Goal: Task Accomplishment & Management: Complete application form

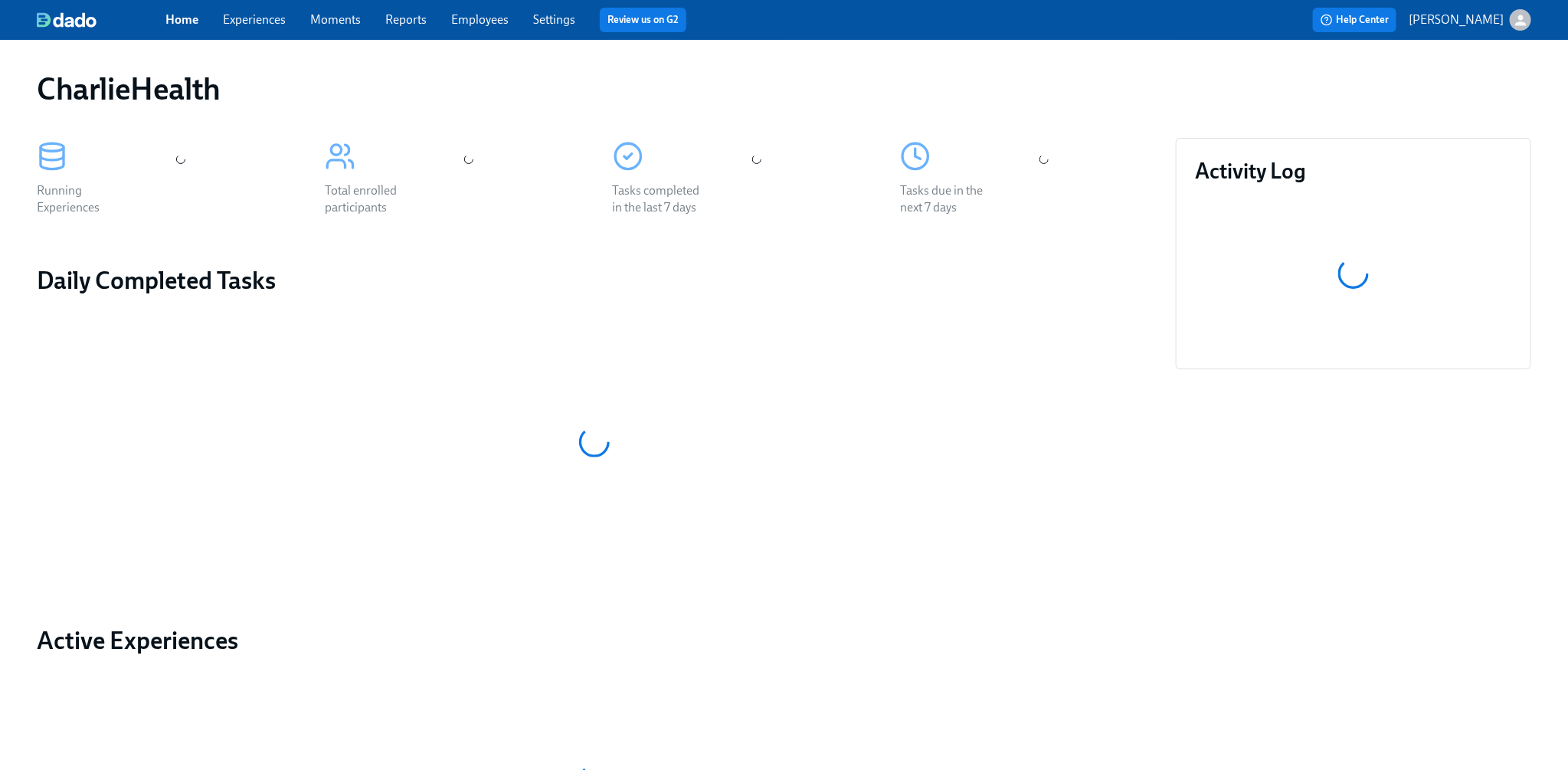
click at [246, 24] on link "Experiences" at bounding box center [255, 19] width 63 height 14
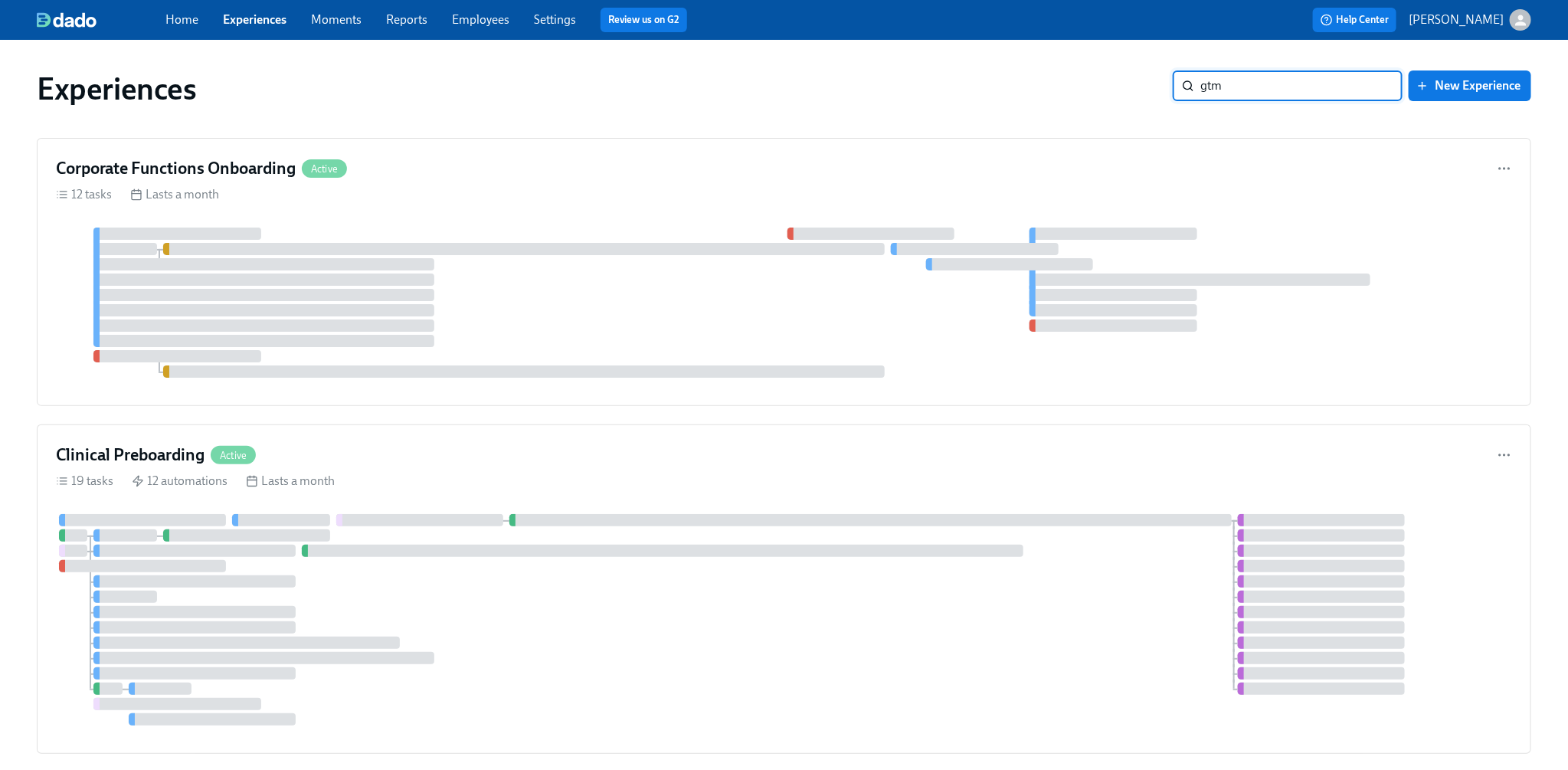
type input "gtm"
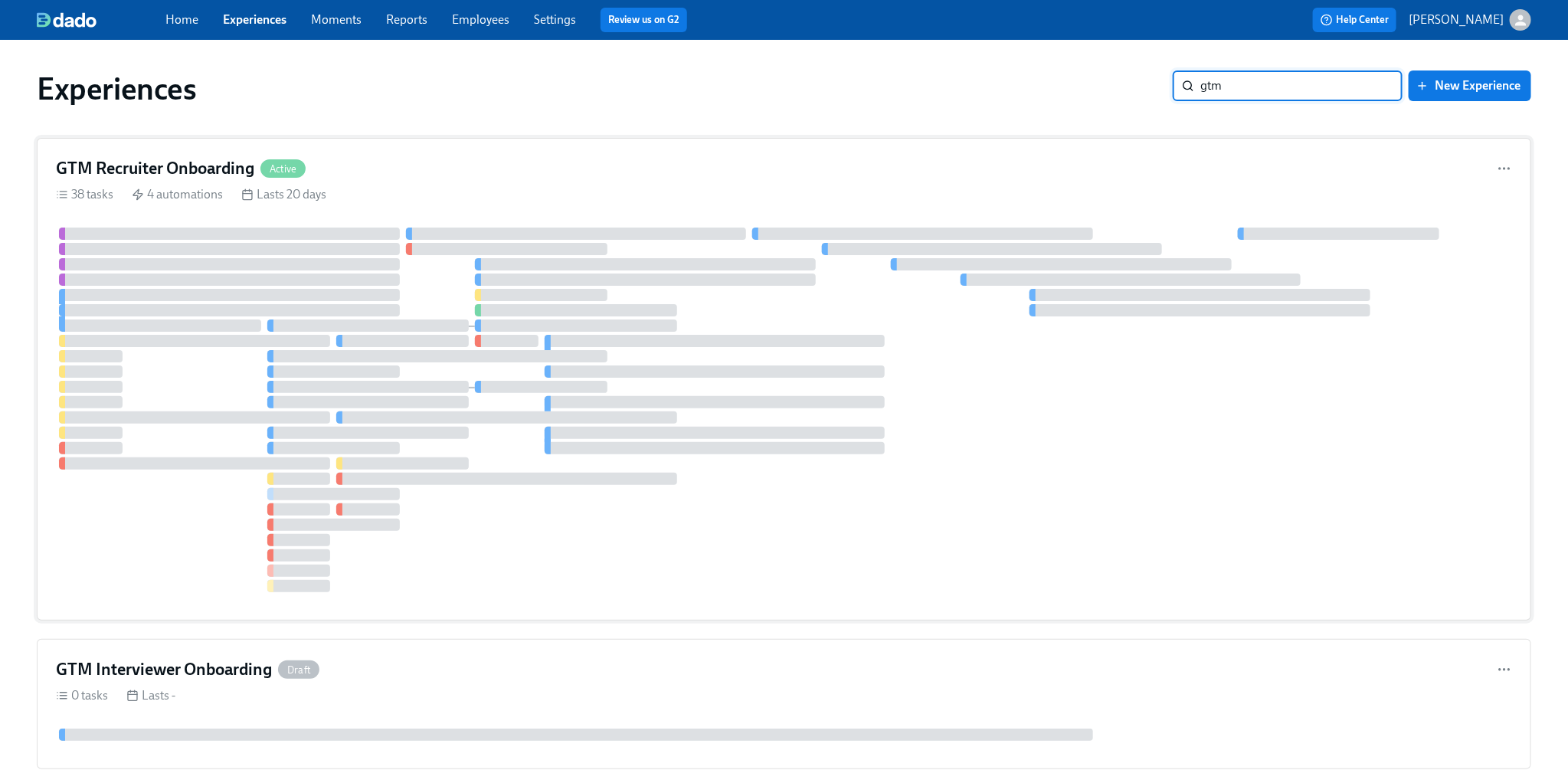
click at [701, 153] on div "GTM Recruiter Onboarding Active 38 tasks 4 automations Lasts 20 days" at bounding box center [784, 379] width 1495 height 483
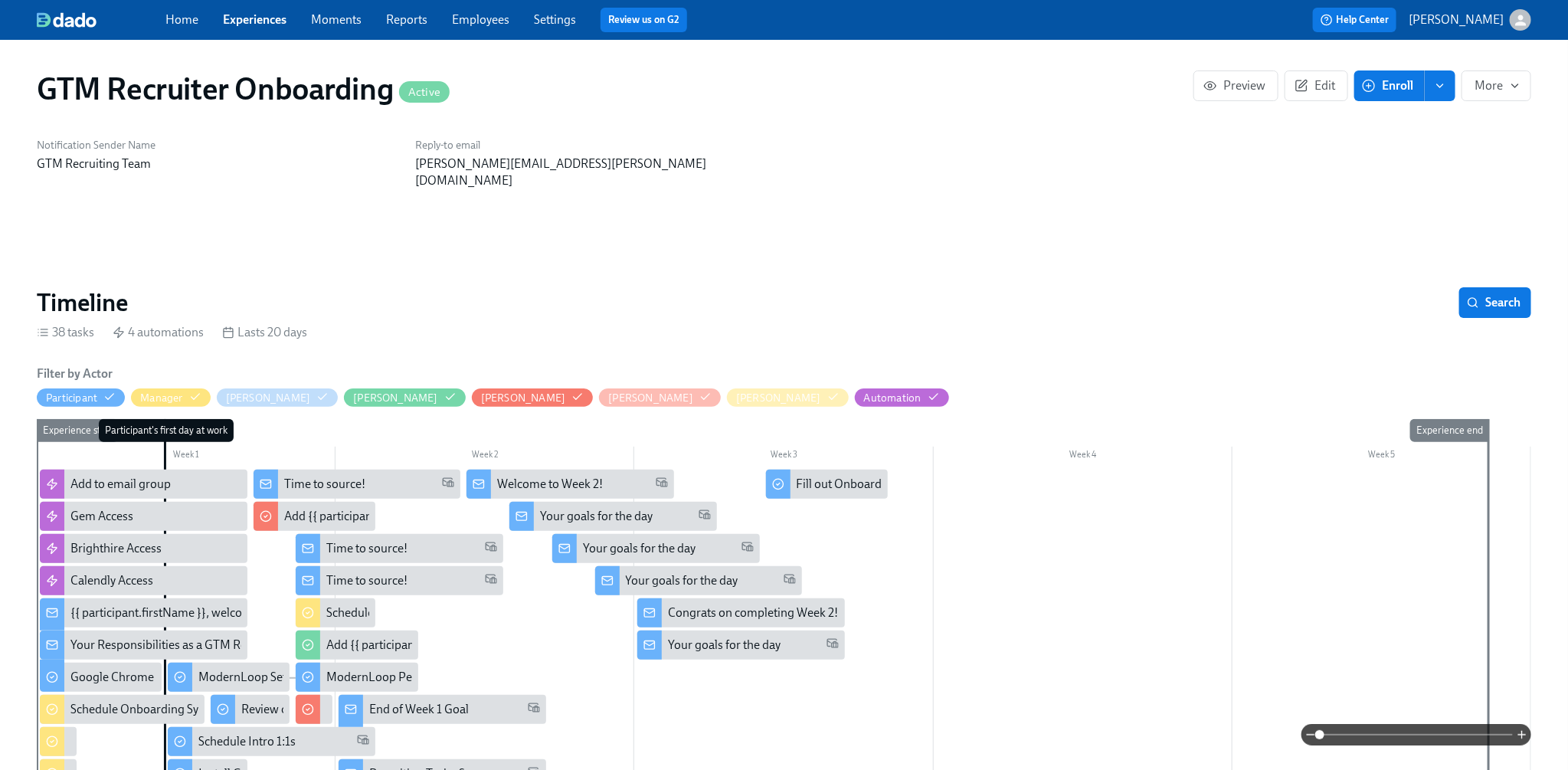
scroll to position [0, 1397]
click at [1392, 92] on span "Enroll" at bounding box center [1389, 86] width 49 height 15
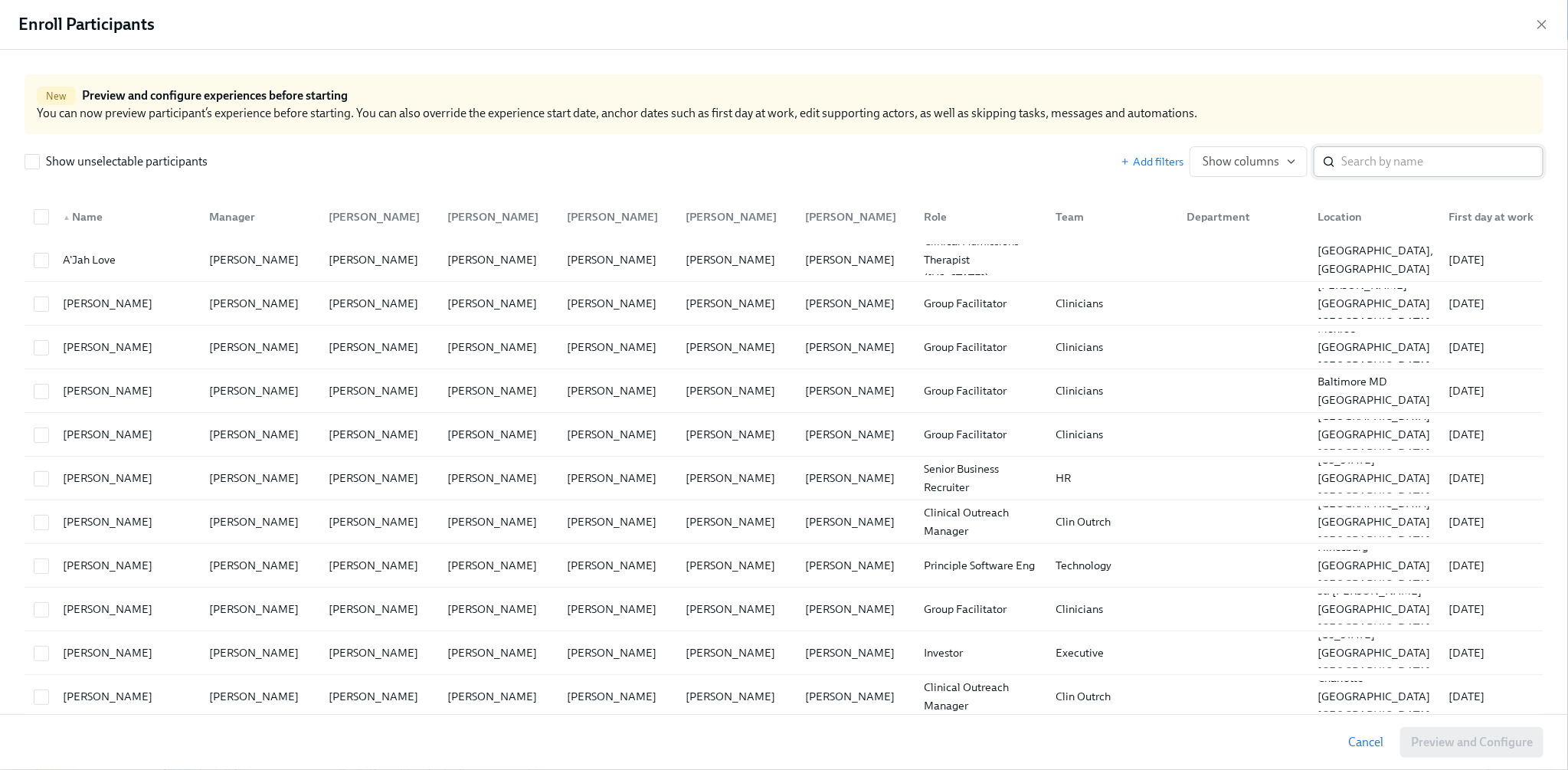
click at [1364, 165] on input "search" at bounding box center [1442, 162] width 202 height 31
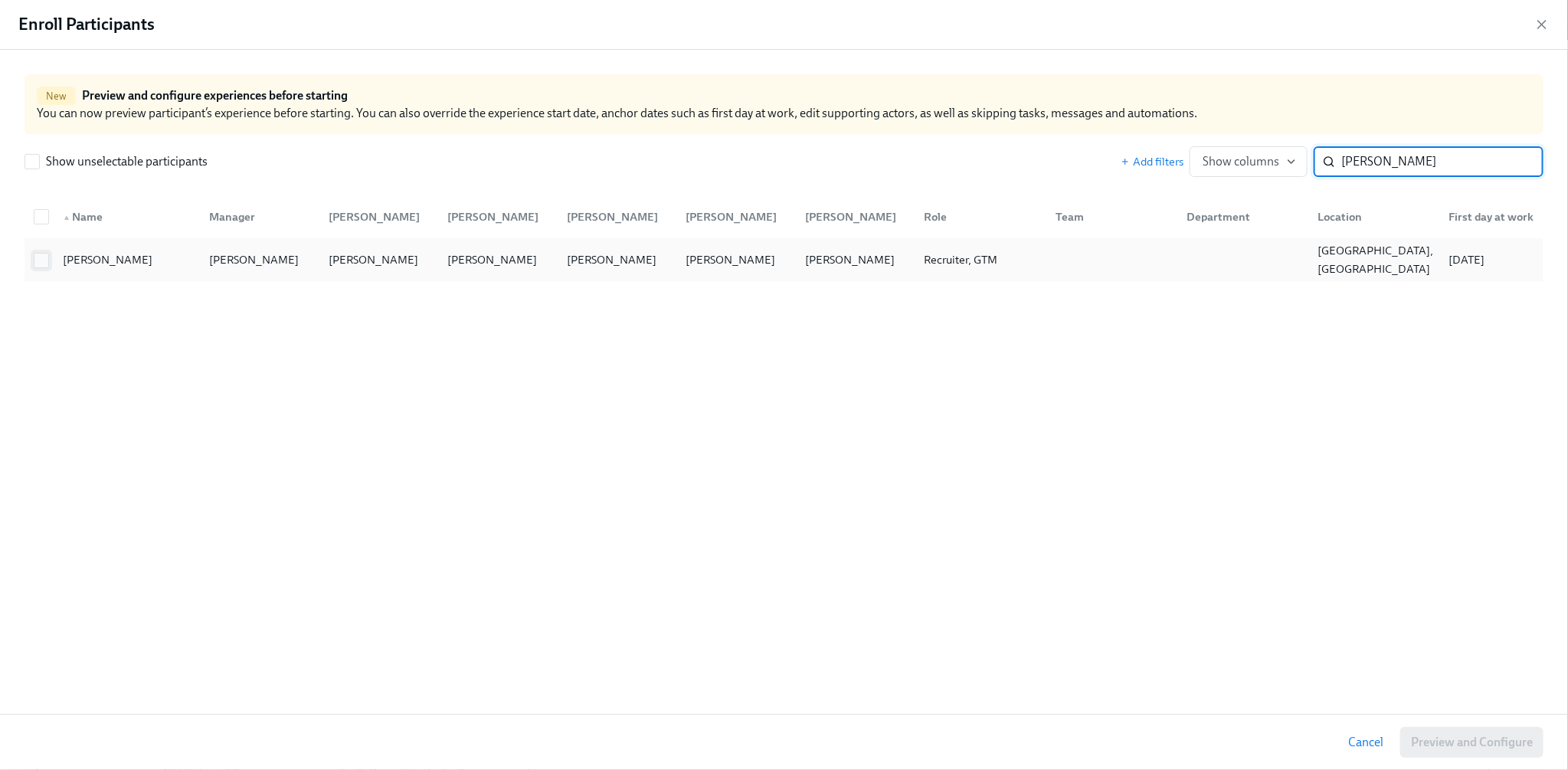
type input "[PERSON_NAME]"
click at [48, 258] on input "checkbox" at bounding box center [41, 261] width 14 height 14
checkbox input "true"
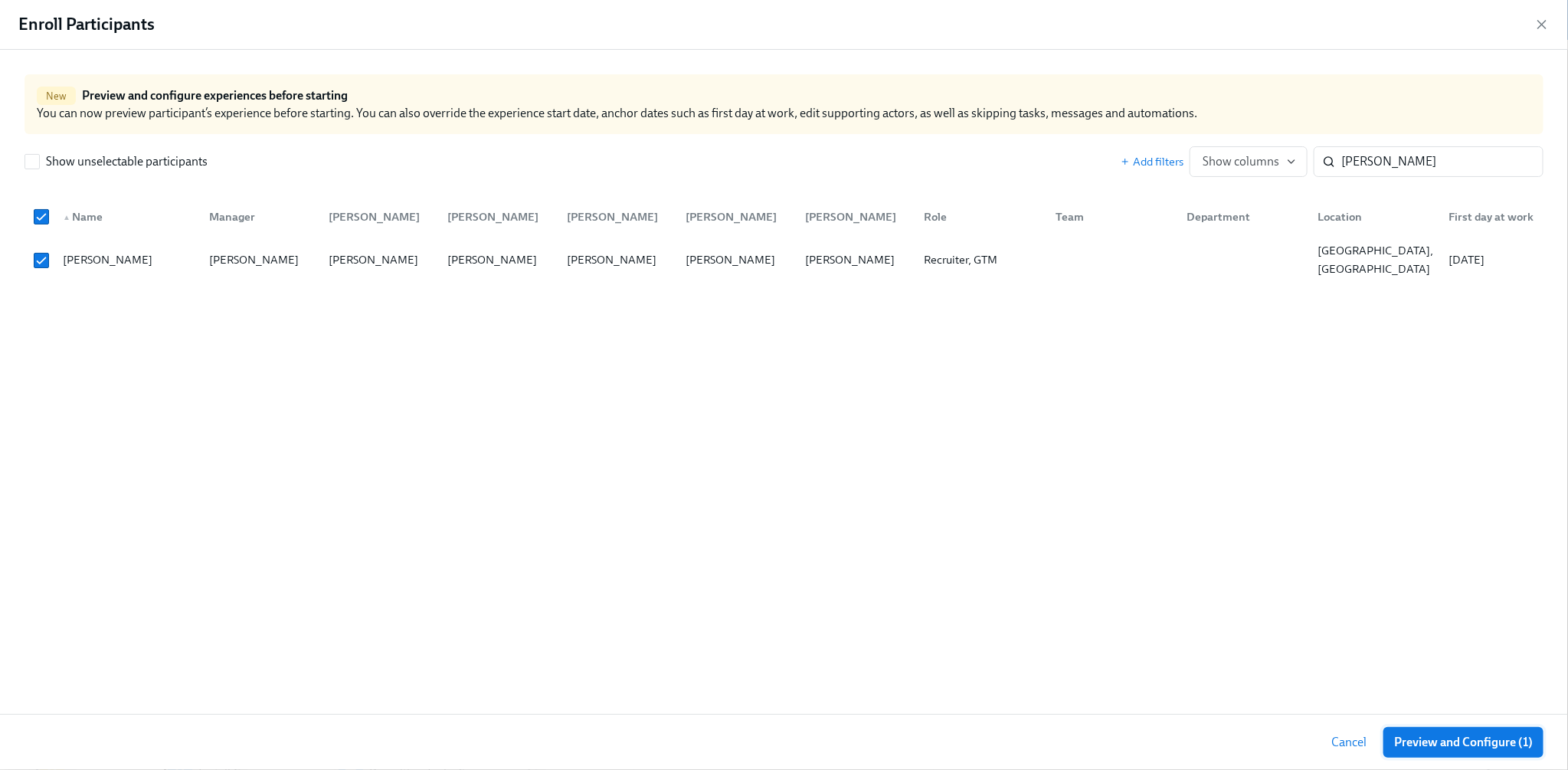
click at [1441, 741] on span "Preview and Configure (1)" at bounding box center [1463, 743] width 139 height 15
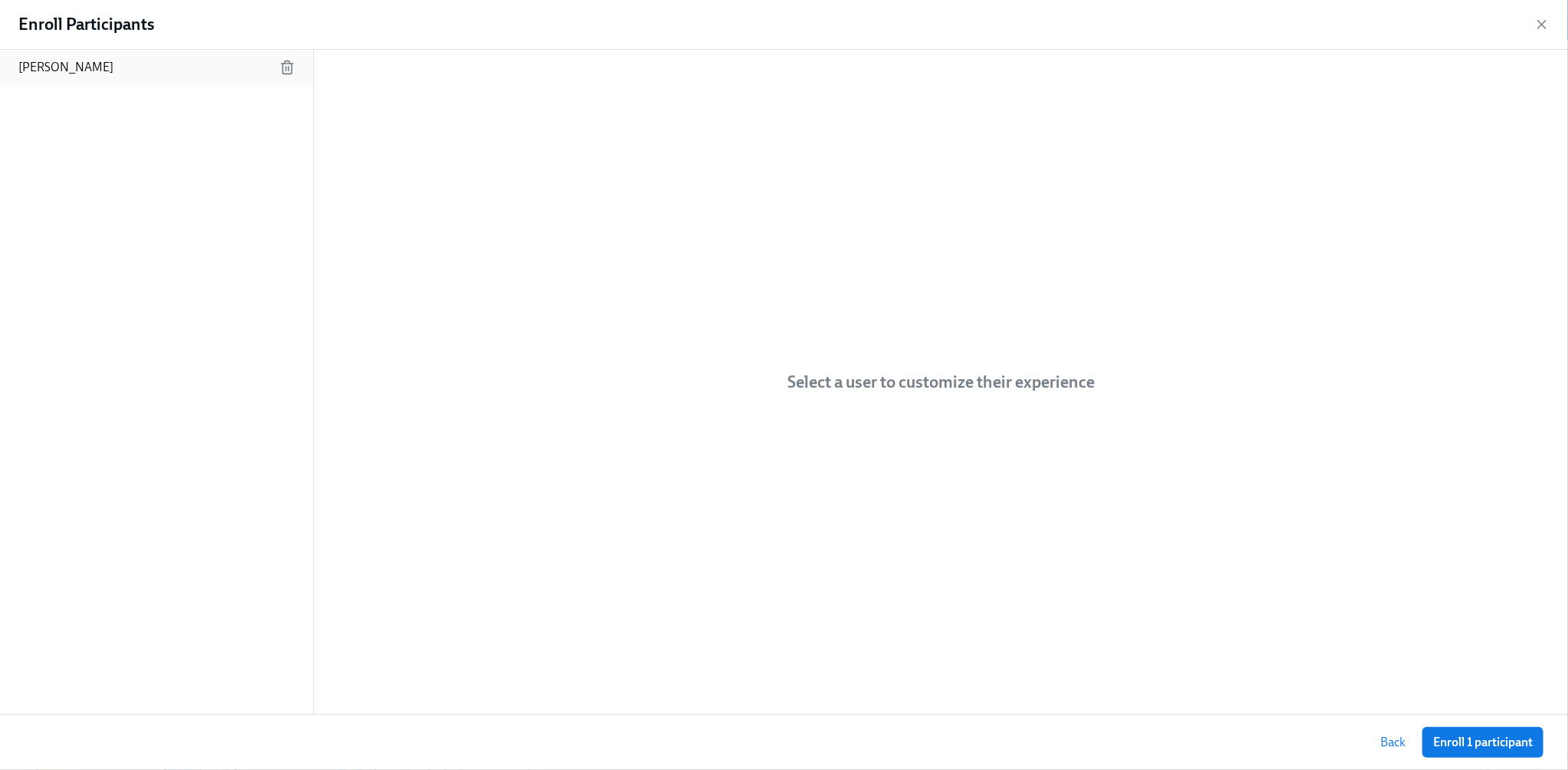
click at [110, 59] on div "[PERSON_NAME]" at bounding box center [157, 67] width 314 height 35
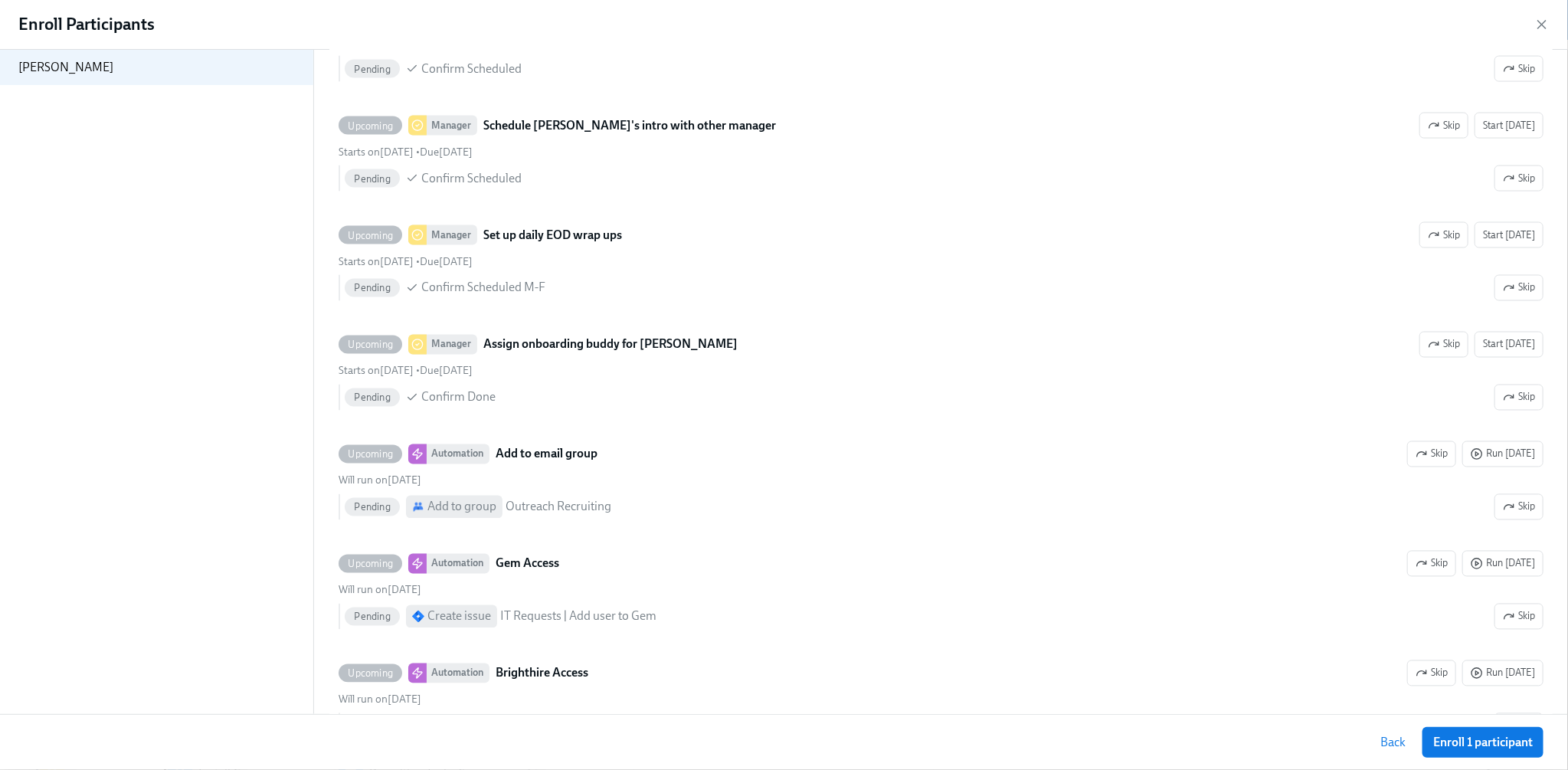
scroll to position [1350, 0]
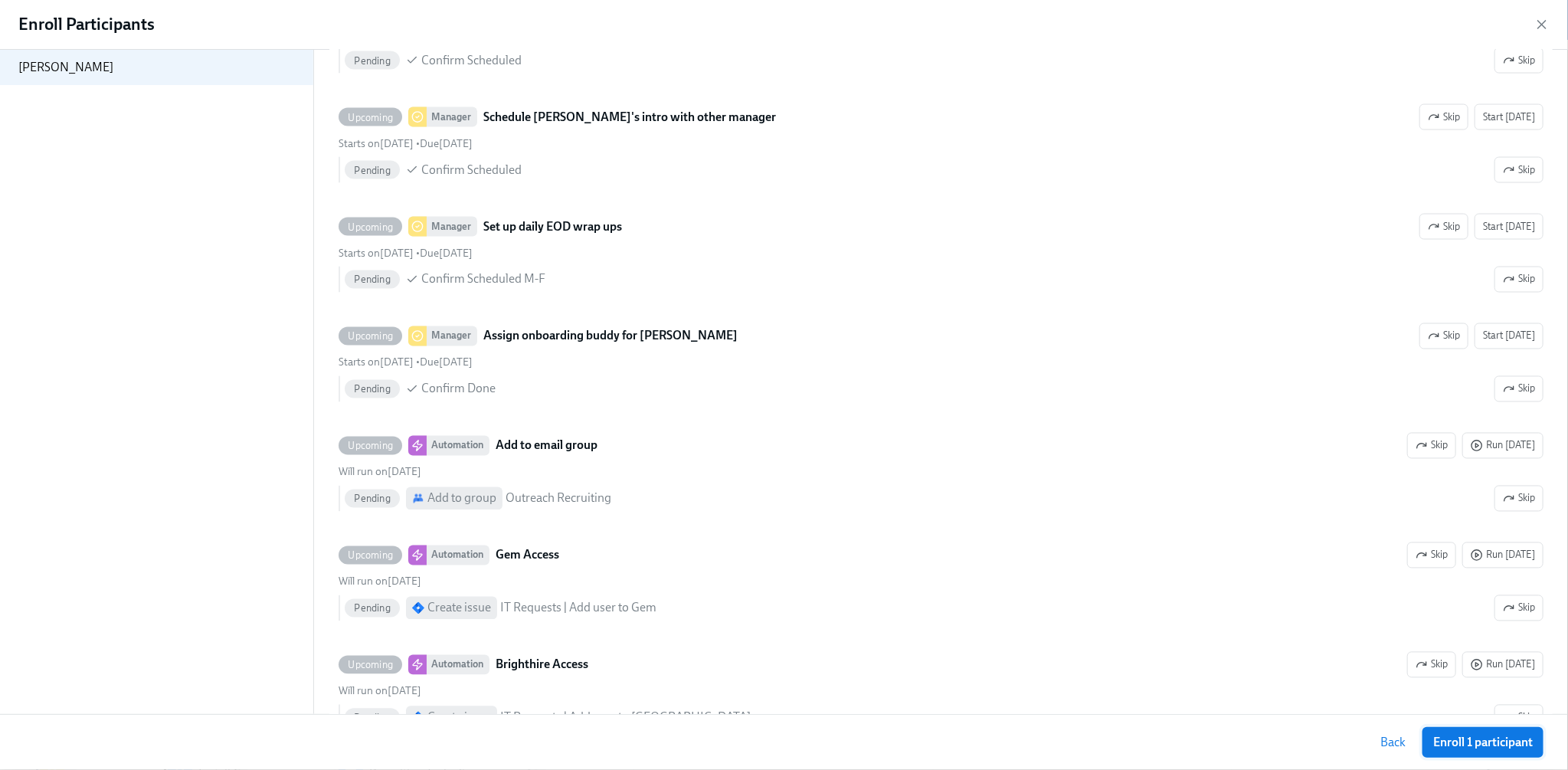
click at [1484, 733] on button "Enroll 1 participant" at bounding box center [1483, 743] width 121 height 31
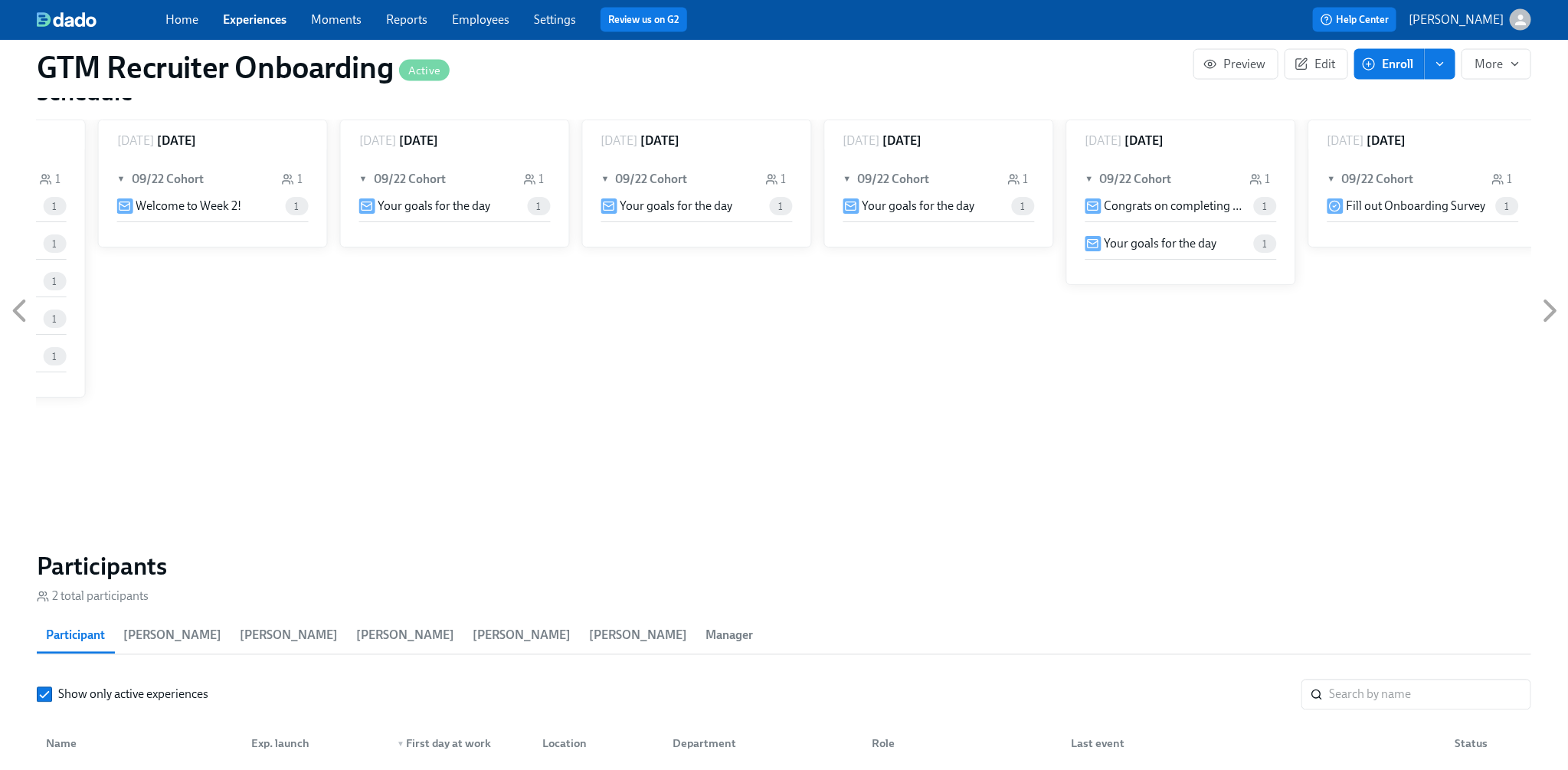
scroll to position [1122, 0]
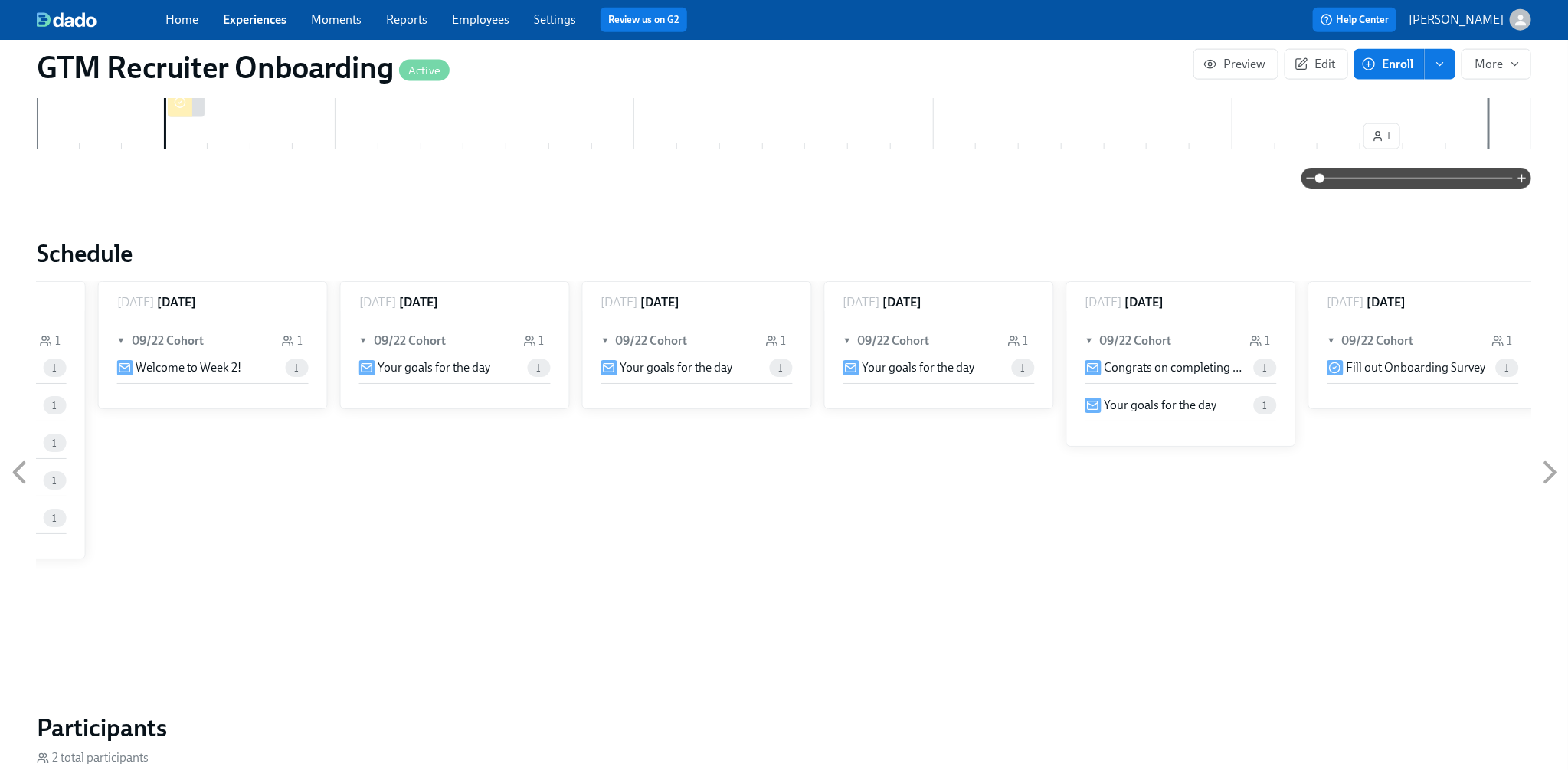
click at [1542, 454] on icon at bounding box center [1550, 472] width 38 height 38
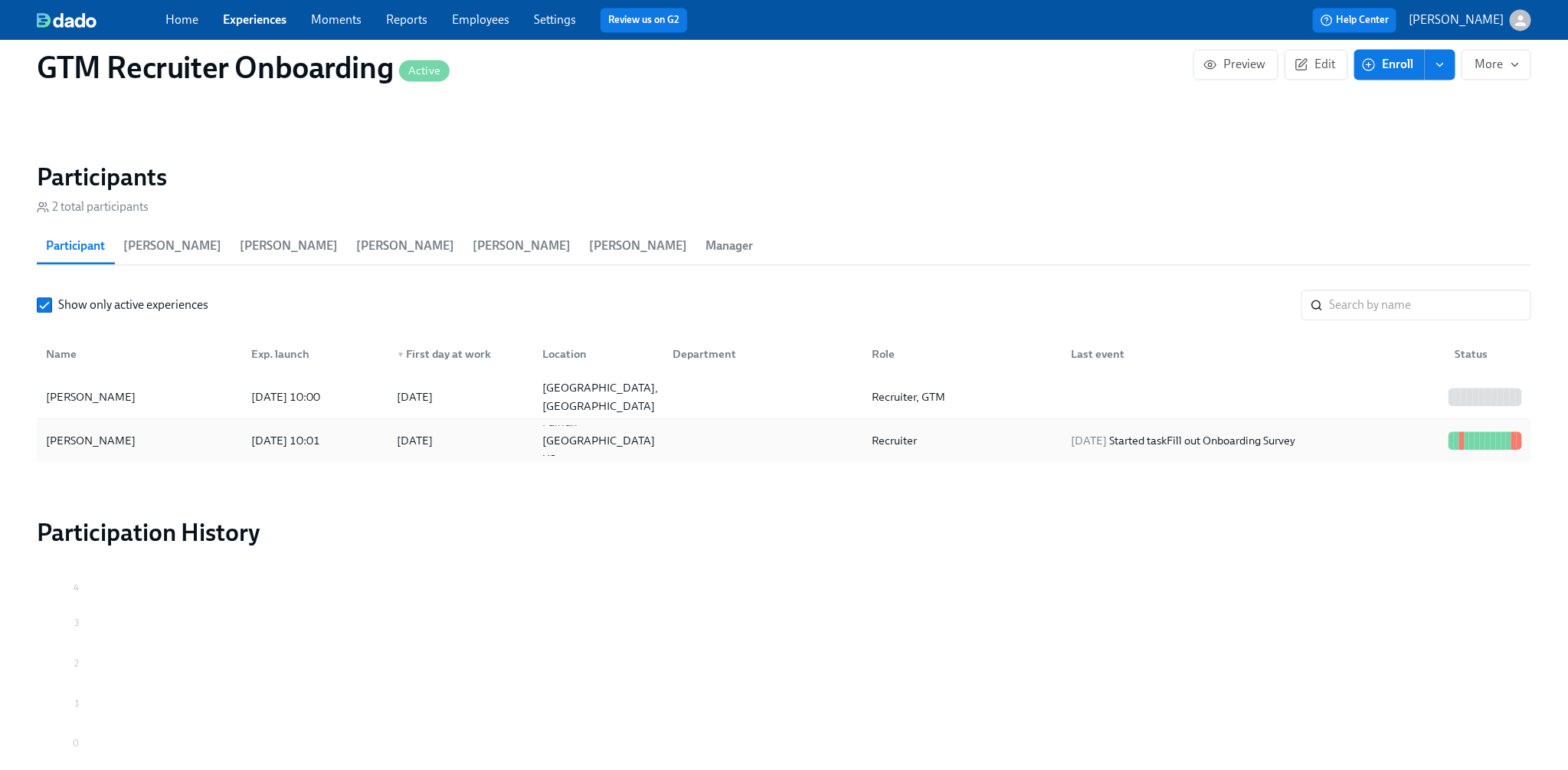
scroll to position [1660, 0]
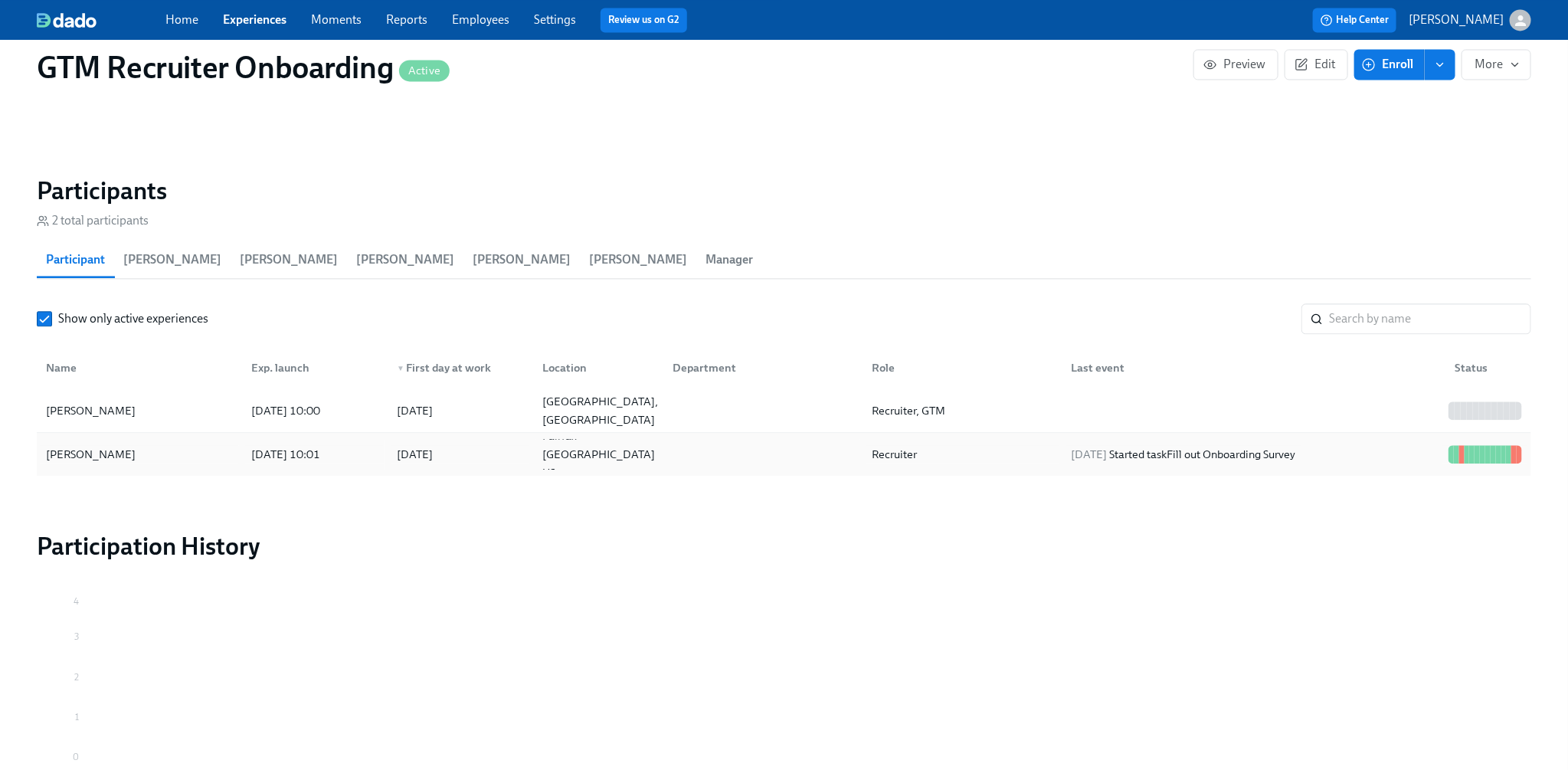
click at [1275, 439] on div "[DATE] Started task Fill out Onboarding Survey" at bounding box center [1250, 454] width 383 height 31
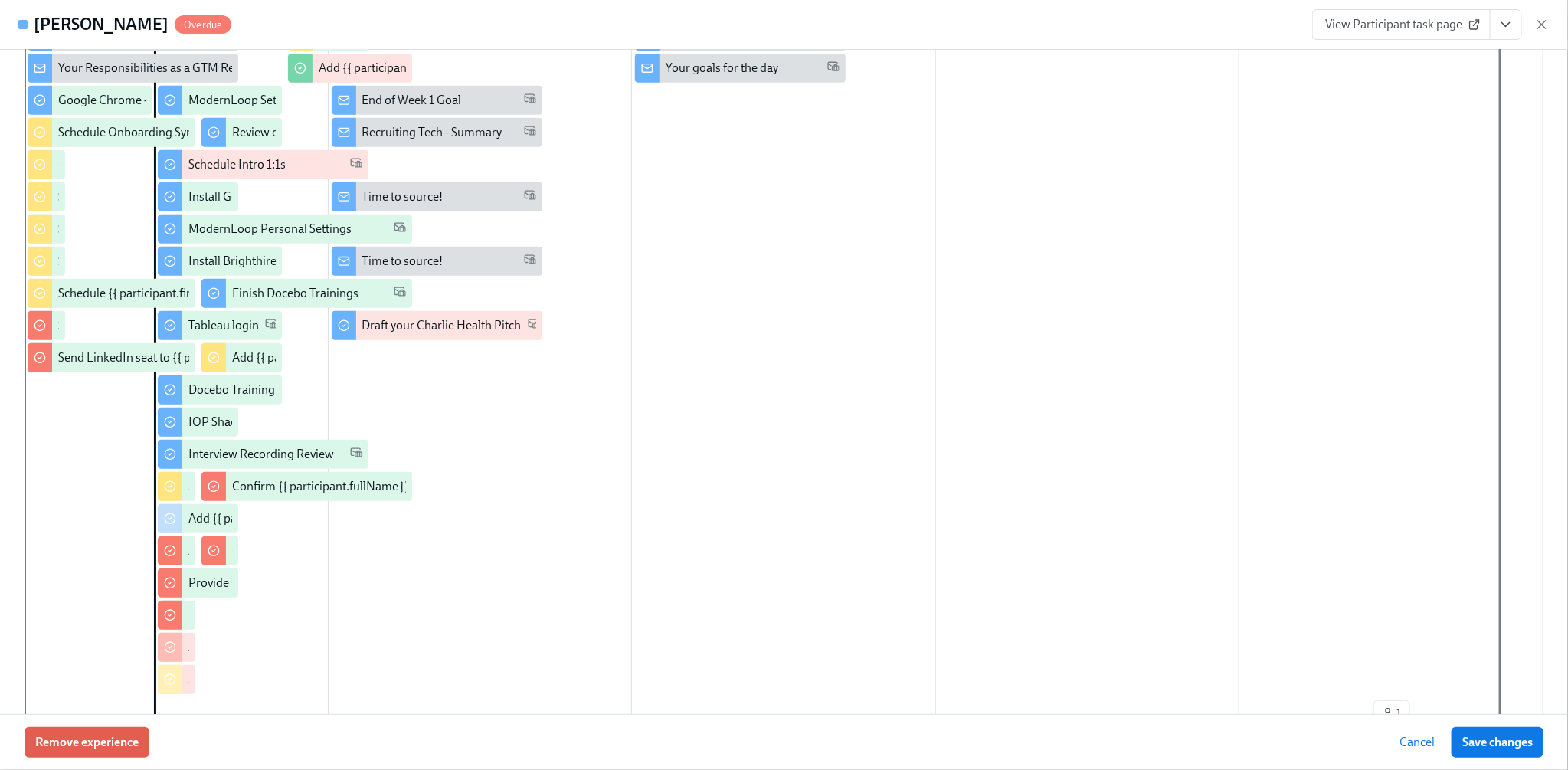
scroll to position [368, 0]
